Goal: Task Accomplishment & Management: Use online tool/utility

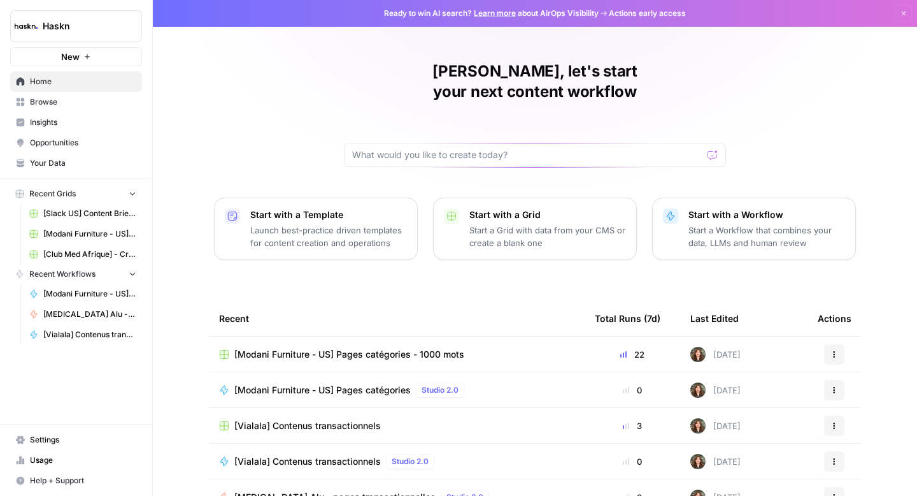
click at [55, 103] on span "Browse" at bounding box center [83, 101] width 106 height 11
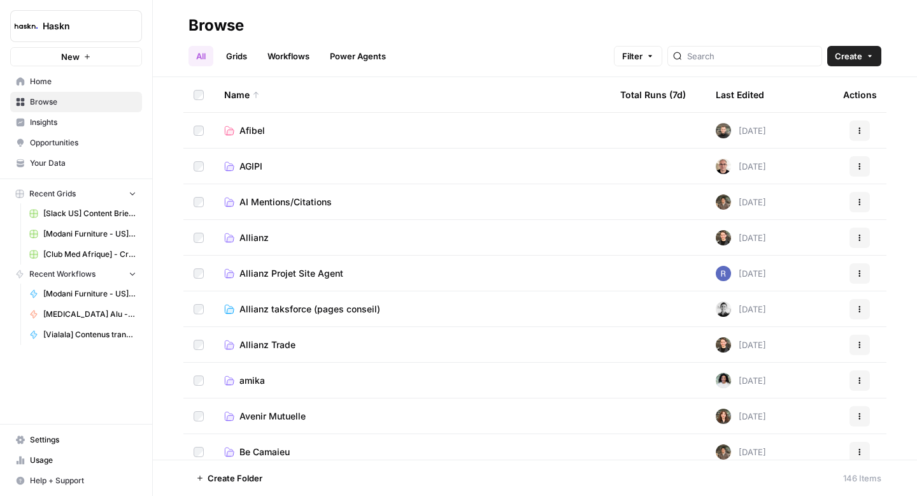
click at [259, 238] on span "Allianz" at bounding box center [253, 237] width 29 height 13
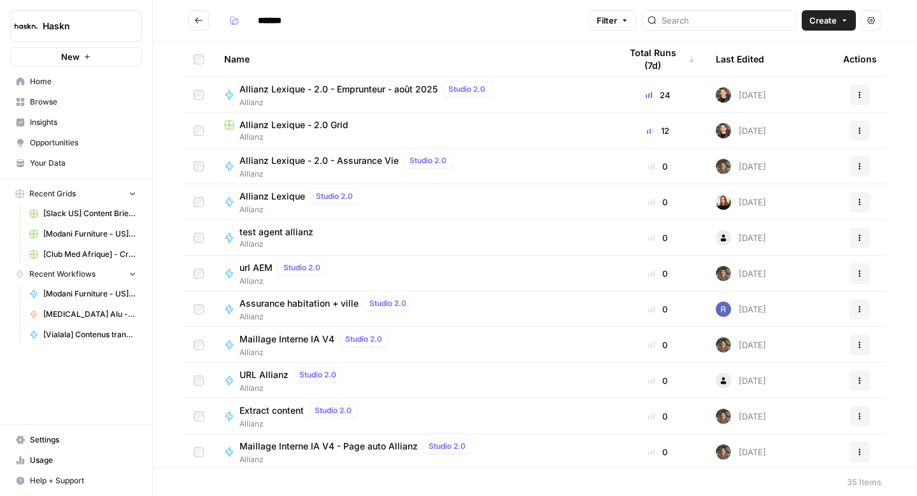
click at [201, 20] on icon "Go back" at bounding box center [199, 20] width 8 height 6
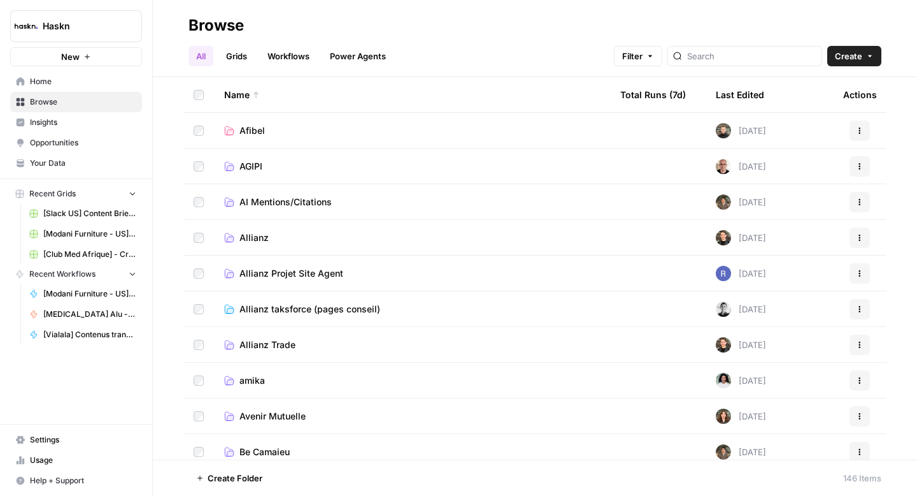
click at [268, 300] on td "Allianz taksforce (pages conseil)" at bounding box center [412, 308] width 396 height 35
click at [260, 308] on span "Allianz taksforce (pages conseil)" at bounding box center [309, 309] width 141 height 13
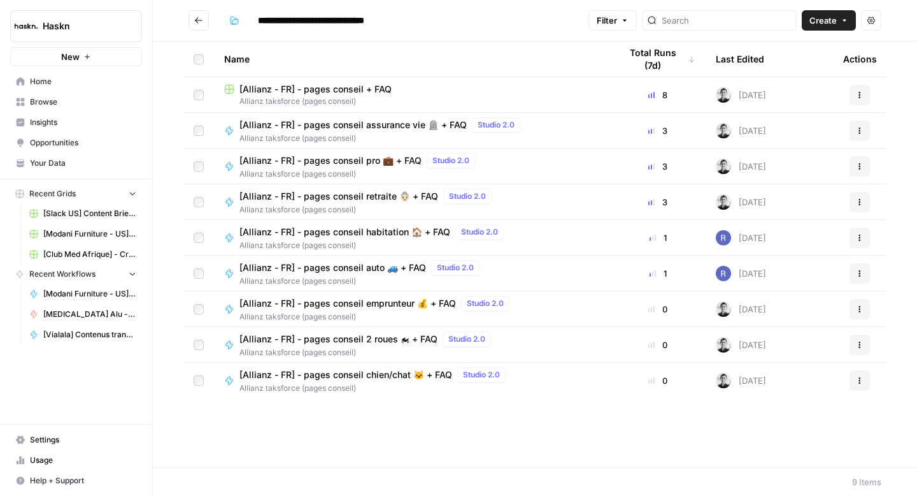
click at [314, 161] on span "[Allianz - FR] - pages conseil pro 💼 + FAQ" at bounding box center [330, 160] width 182 height 13
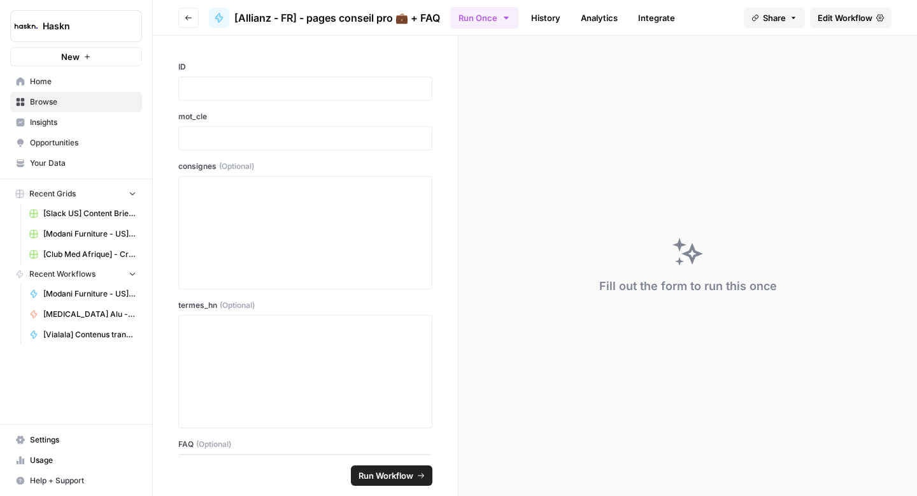
click at [547, 22] on link "History" at bounding box center [546, 18] width 45 height 20
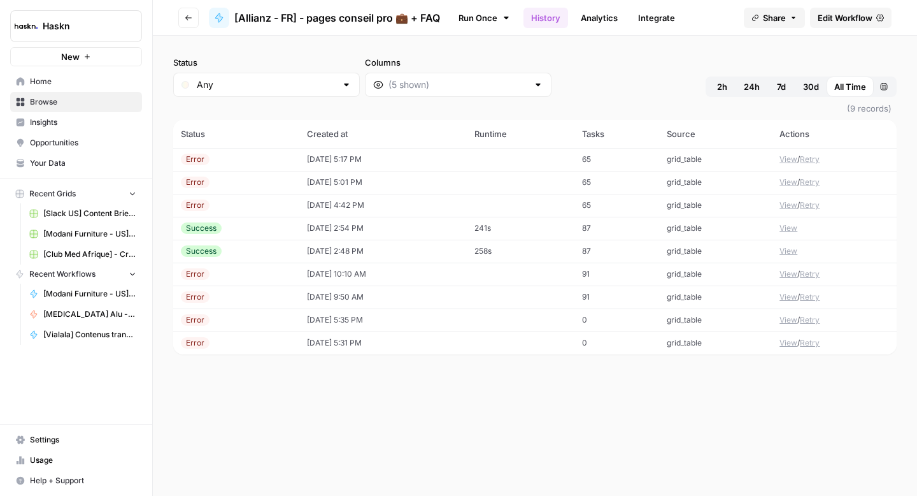
click at [787, 161] on button "View" at bounding box center [789, 159] width 18 height 11
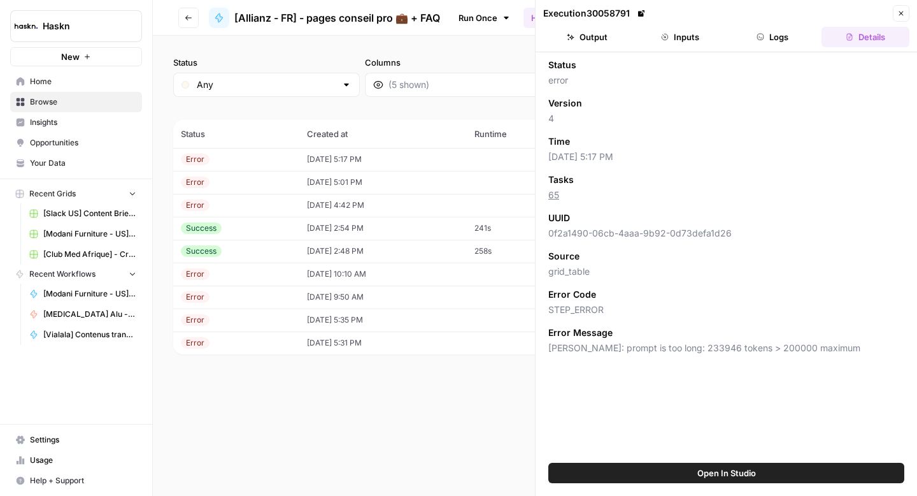
click at [765, 41] on button "Logs" at bounding box center [773, 37] width 88 height 20
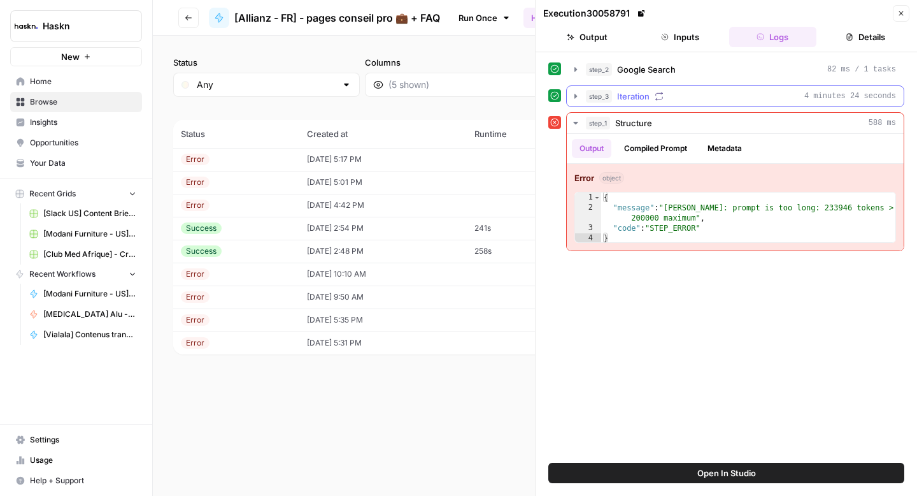
click at [576, 97] on icon "button" at bounding box center [576, 96] width 10 height 10
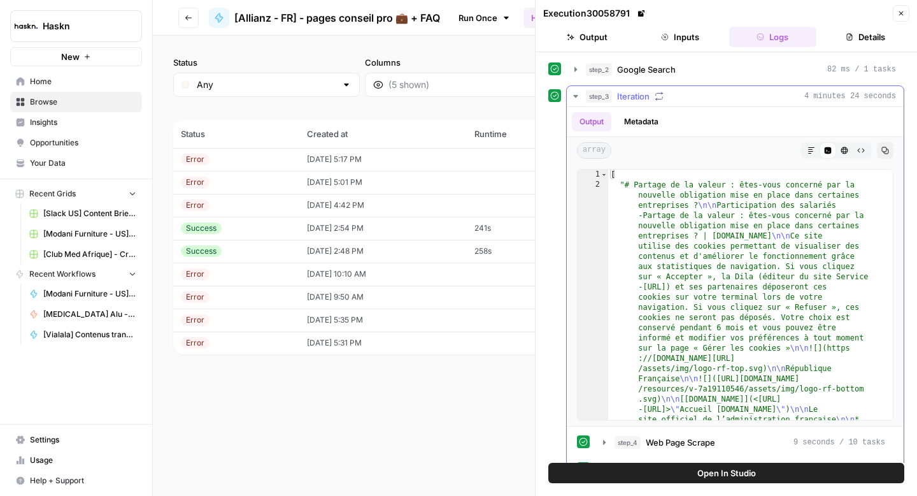
click at [576, 97] on icon "button" at bounding box center [576, 96] width 10 height 10
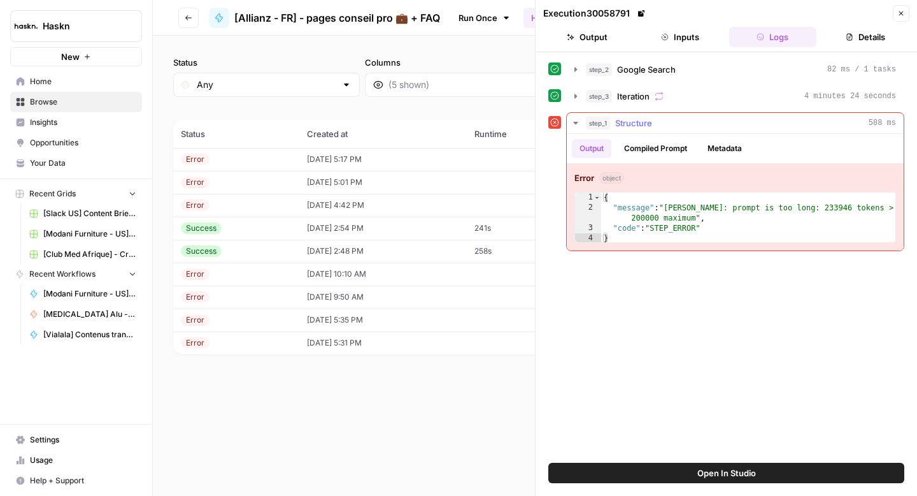
click at [651, 159] on div "Output Compiled Prompt Metadata" at bounding box center [735, 148] width 337 height 29
click at [653, 152] on button "Compiled Prompt" at bounding box center [656, 148] width 78 height 19
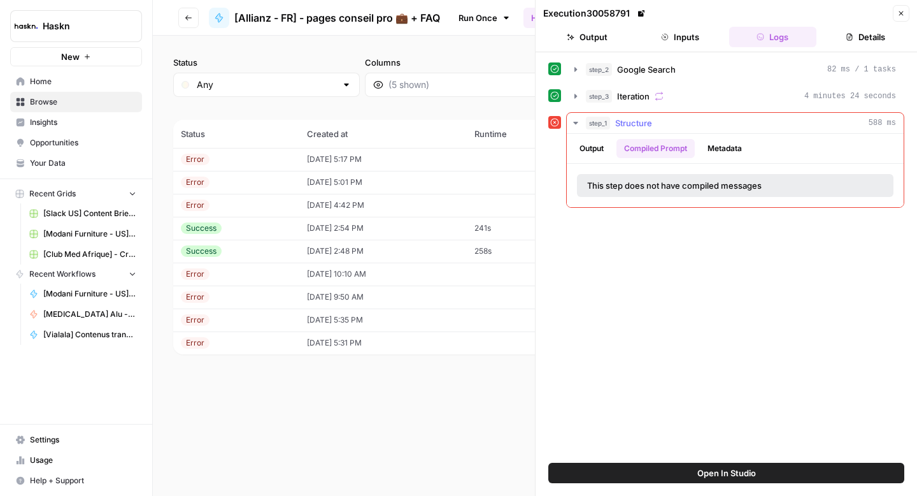
click at [592, 148] on button "Output" at bounding box center [591, 148] width 39 height 19
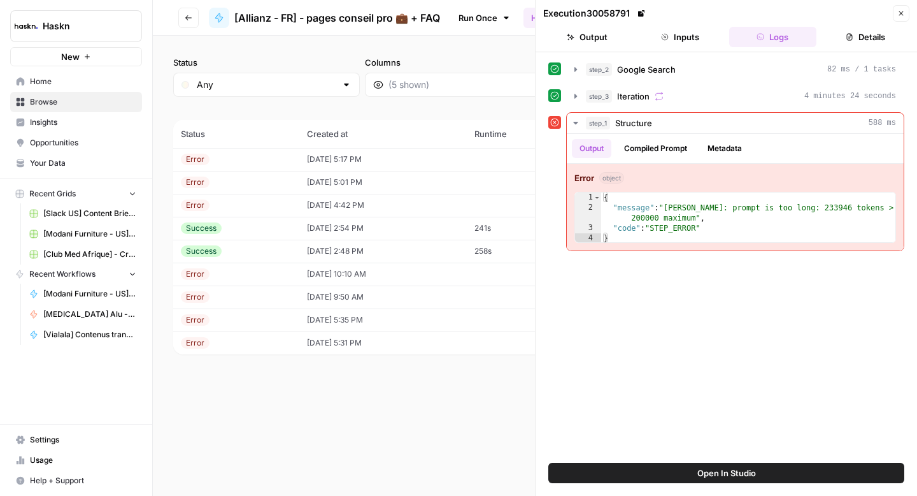
click at [598, 39] on button "Output" at bounding box center [587, 37] width 88 height 20
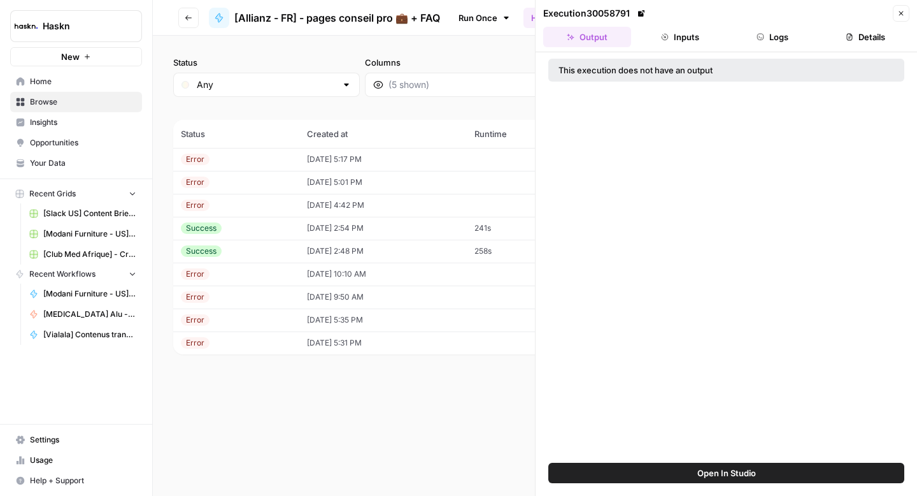
click at [703, 39] on button "Inputs" at bounding box center [680, 37] width 88 height 20
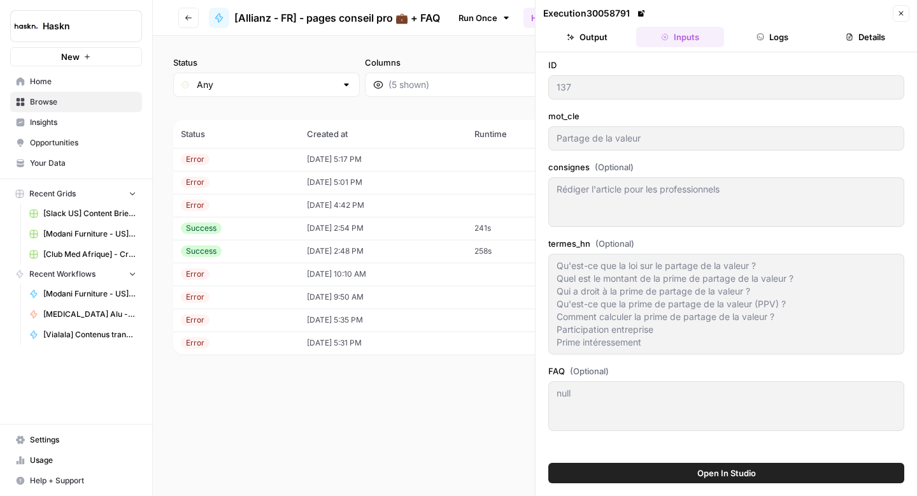
click at [769, 49] on header "Execution 30058791 Close Output Inputs Logs Details" at bounding box center [727, 26] width 382 height 52
click at [769, 43] on button "Logs" at bounding box center [773, 37] width 88 height 20
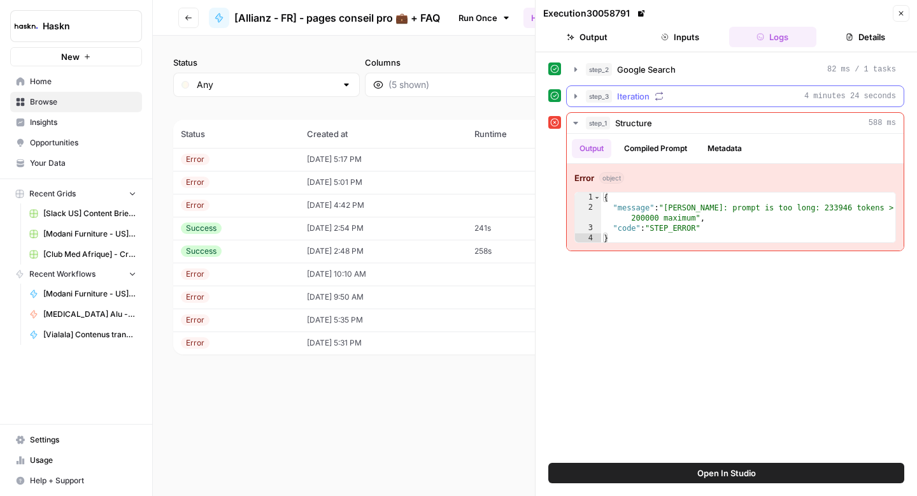
click at [573, 101] on icon "button" at bounding box center [576, 96] width 10 height 10
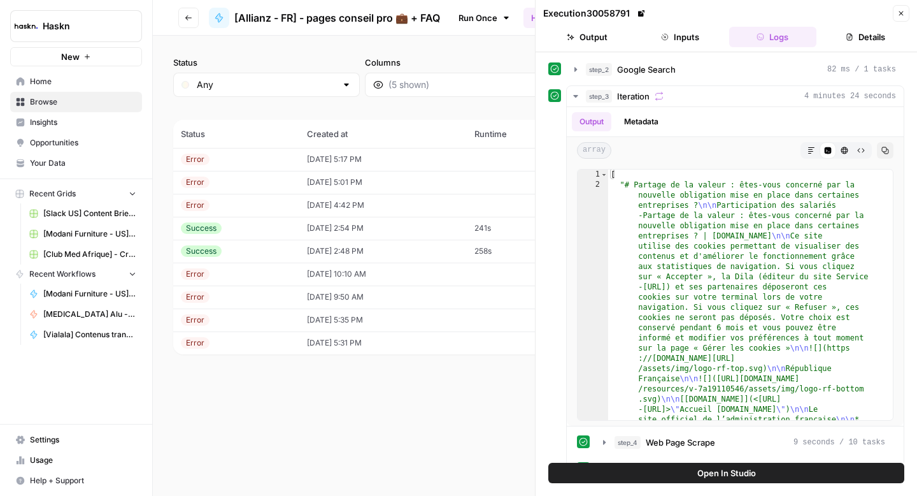
click at [899, 16] on icon "button" at bounding box center [901, 14] width 8 height 8
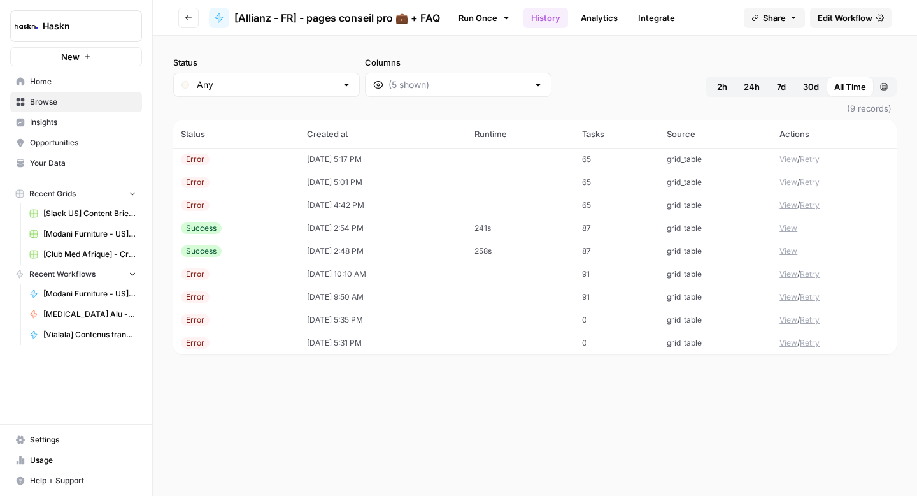
click at [187, 16] on icon "button" at bounding box center [189, 18] width 8 height 8
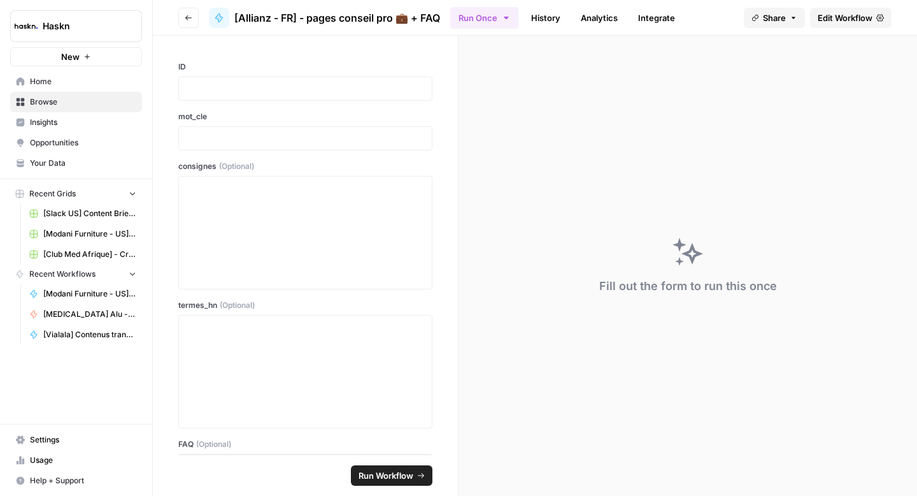
click at [839, 22] on span "Edit Workflow" at bounding box center [845, 17] width 55 height 13
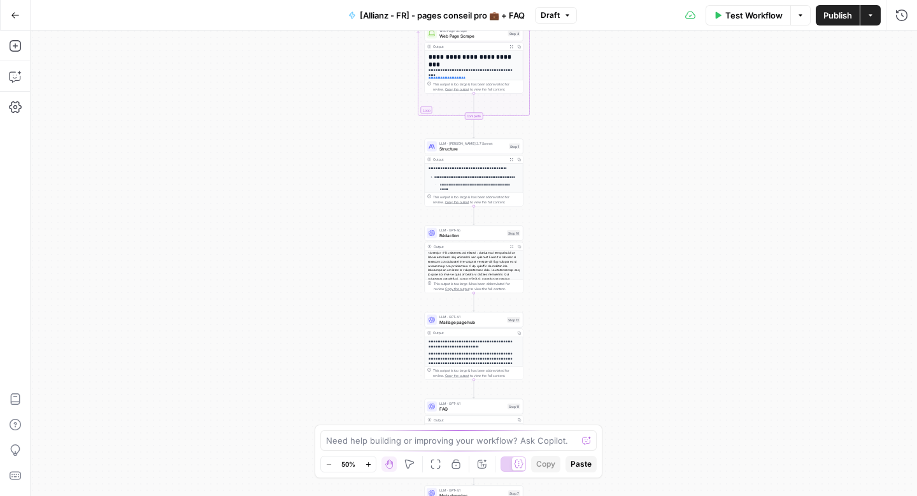
click at [453, 148] on span "Structure" at bounding box center [472, 148] width 67 height 6
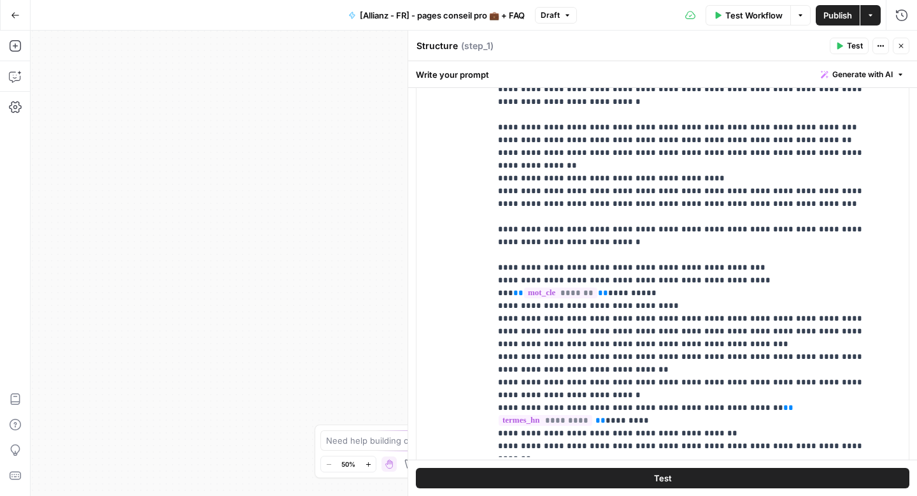
scroll to position [459, 0]
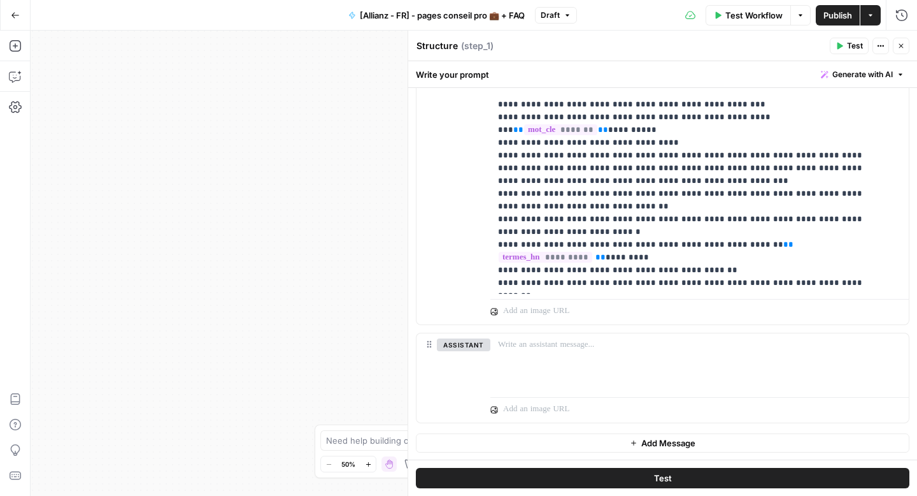
click at [17, 18] on icon "button" at bounding box center [15, 15] width 9 height 9
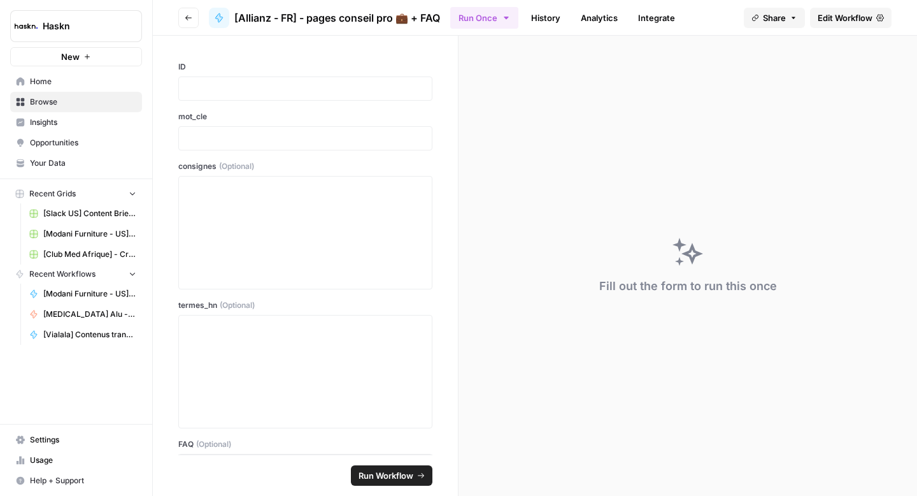
click at [189, 17] on icon "button" at bounding box center [188, 17] width 6 height 5
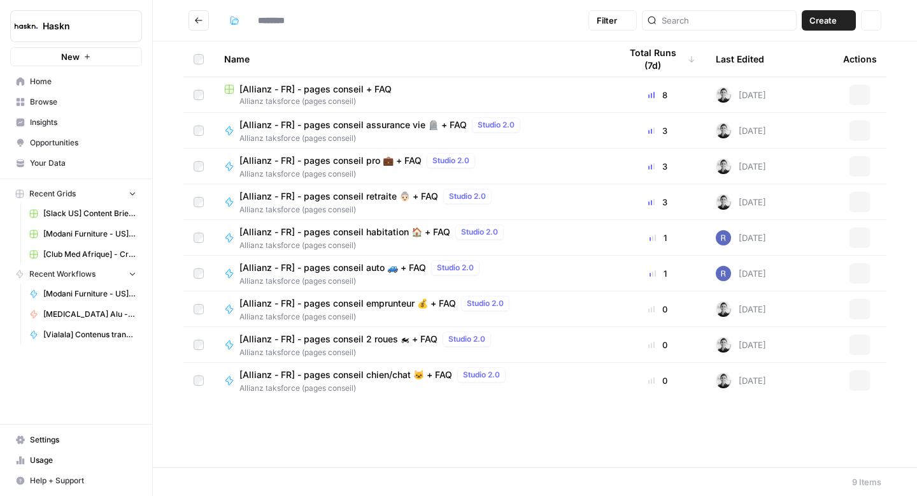
type input "**********"
click at [377, 154] on span "[Allianz - FR] - pages conseil pro 💼 + FAQ" at bounding box center [330, 160] width 182 height 13
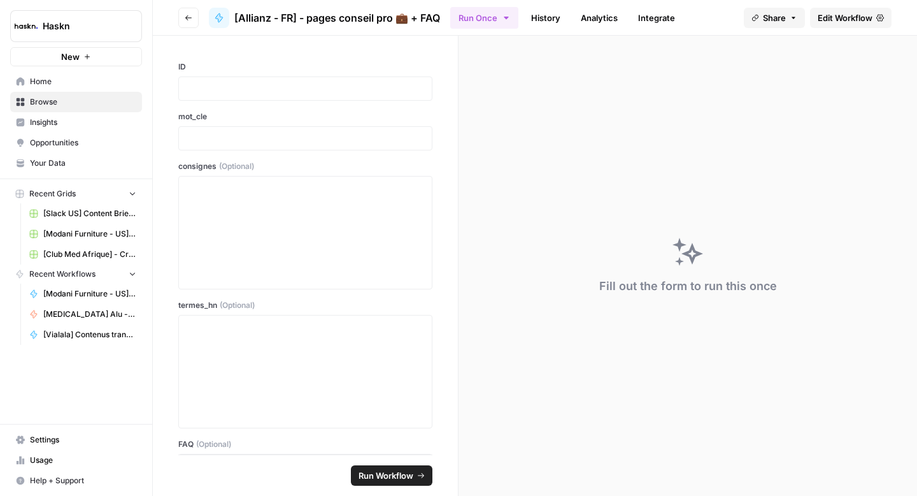
click at [822, 12] on span "Edit Workflow" at bounding box center [845, 17] width 55 height 13
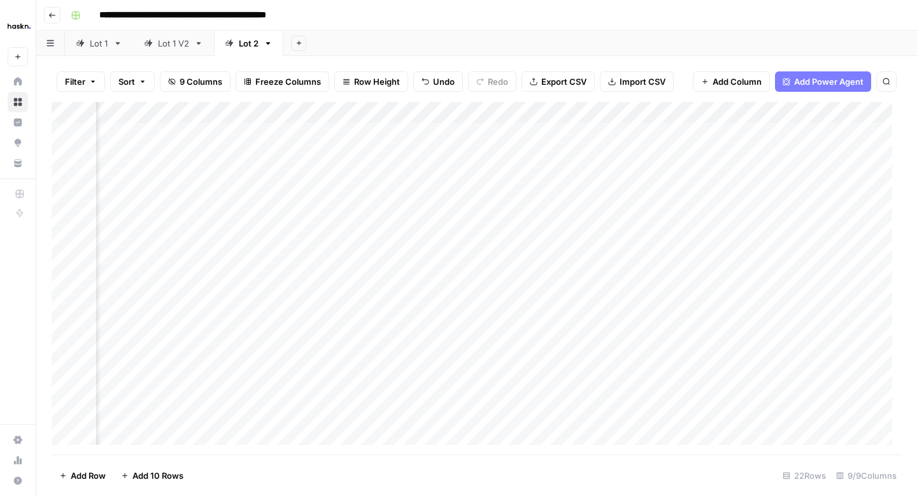
scroll to position [0, 829]
click at [694, 306] on div "Add Column" at bounding box center [477, 278] width 850 height 352
click at [690, 324] on div "Add Column" at bounding box center [477, 278] width 850 height 352
click at [578, 329] on div "Add Column" at bounding box center [477, 278] width 850 height 352
